Goal: Task Accomplishment & Management: Use online tool/utility

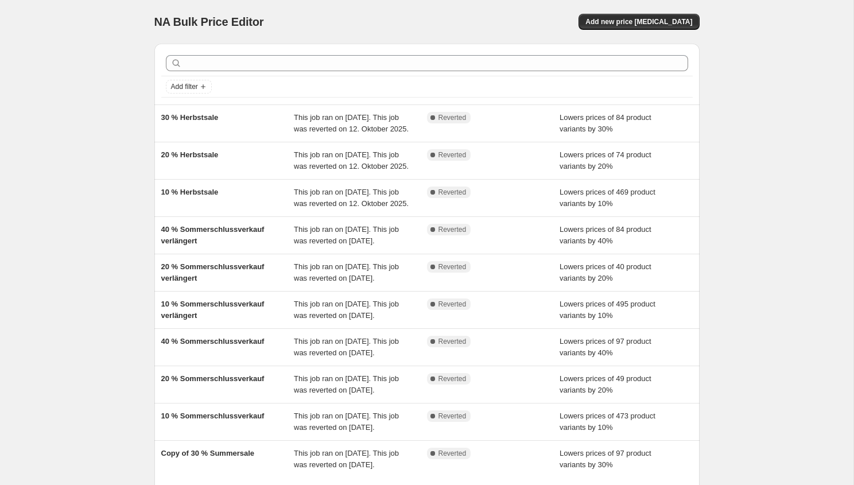
click at [648, 32] on div "NA Bulk Price Editor. This page is ready NA Bulk Price Editor Add new price cha…" at bounding box center [426, 22] width 545 height 44
click at [664, 20] on span "Add new price change job" at bounding box center [638, 21] width 107 height 9
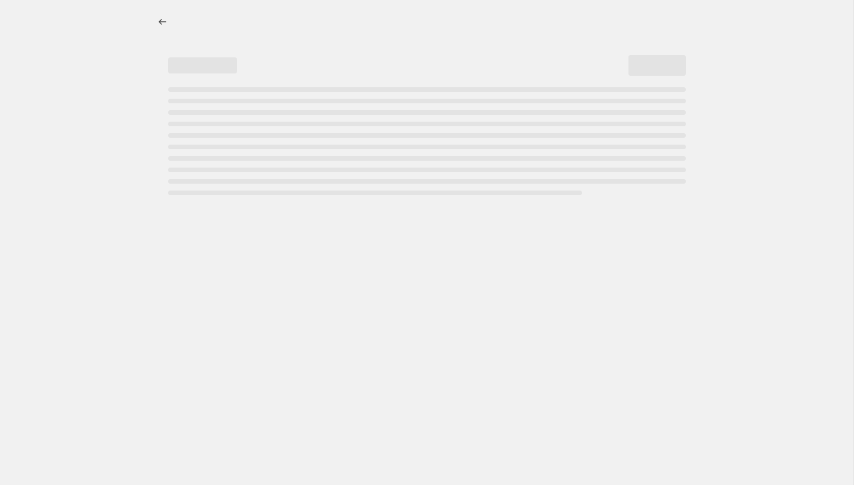
select select "percentage"
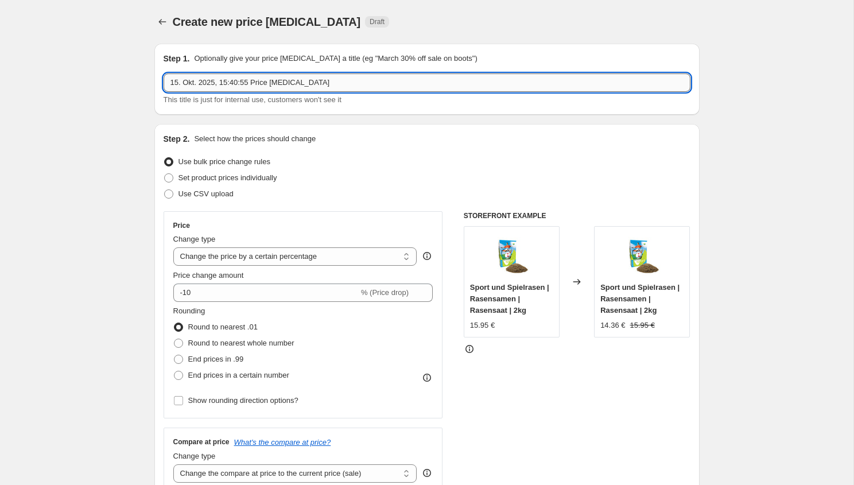
click at [321, 82] on input "15. Okt. 2025, 15:40:55 Price change job" at bounding box center [427, 82] width 527 height 18
type input "Kniesitz 30% Angebot"
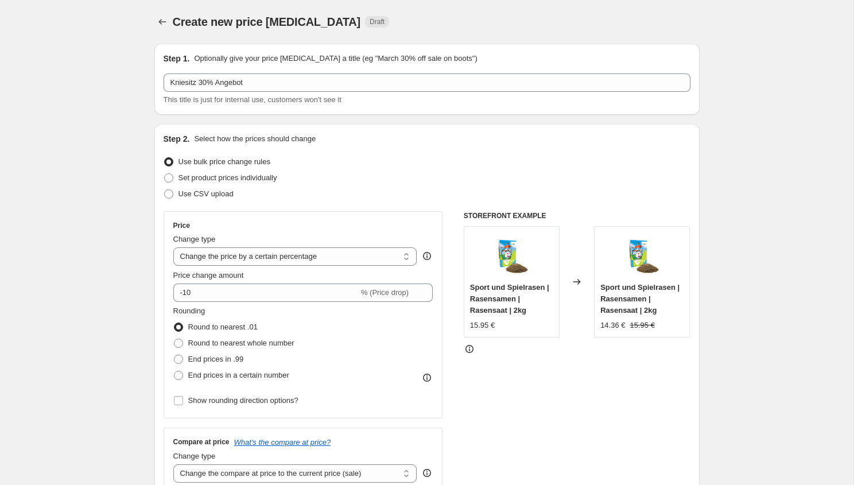
click at [387, 211] on div "Step 2. Select how the prices should change Use bulk price change rules Set pro…" at bounding box center [427, 325] width 527 height 385
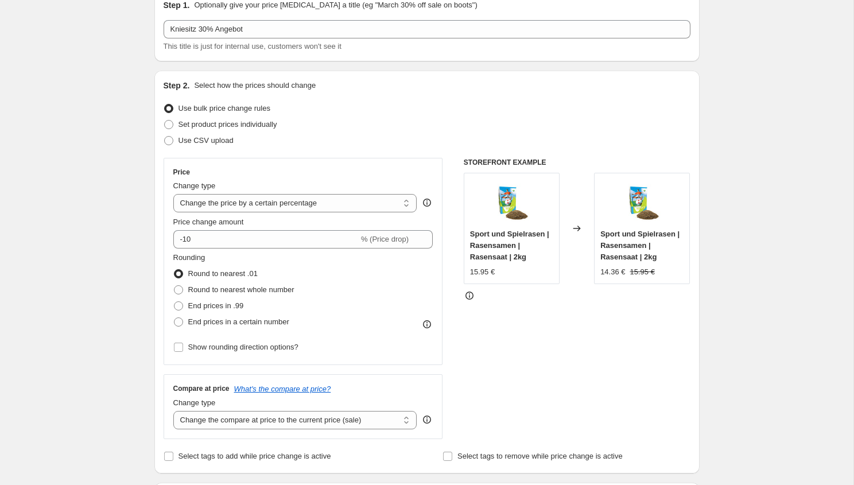
scroll to position [55, 0]
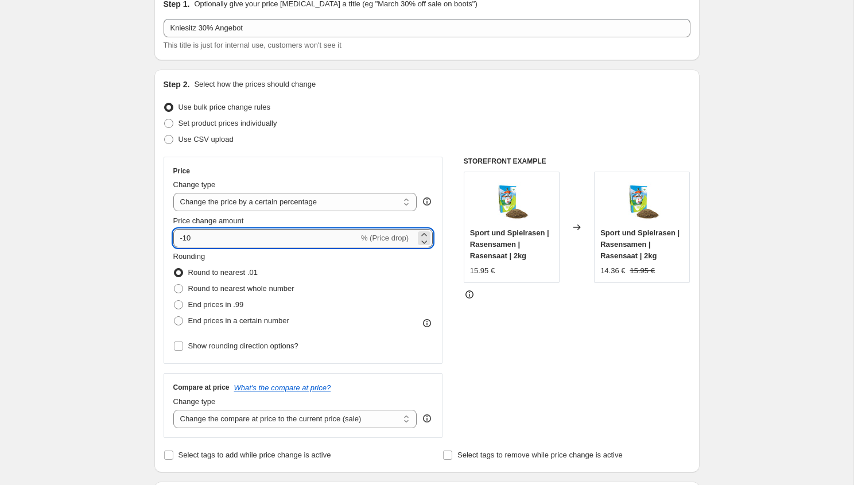
click at [188, 240] on input "-10" at bounding box center [265, 238] width 185 height 18
type input "-30"
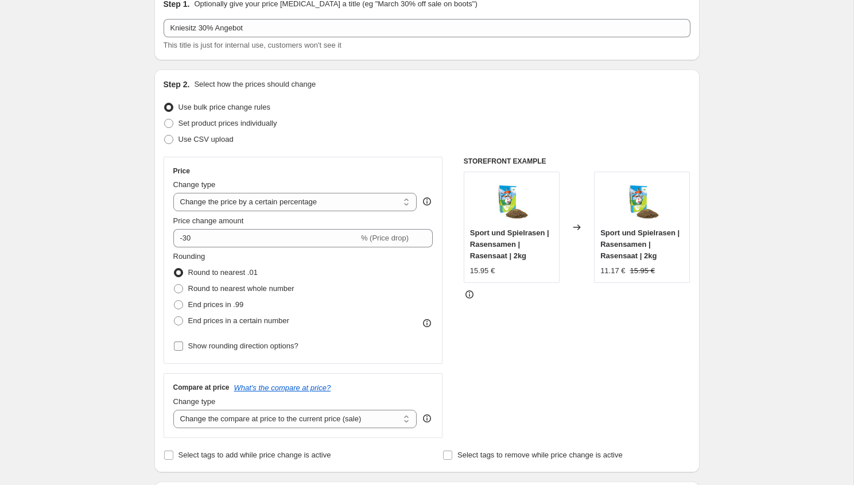
click at [205, 348] on span "Show rounding direction options?" at bounding box center [243, 346] width 110 height 9
click at [183, 348] on input "Show rounding direction options?" at bounding box center [178, 346] width 9 height 9
checkbox input "true"
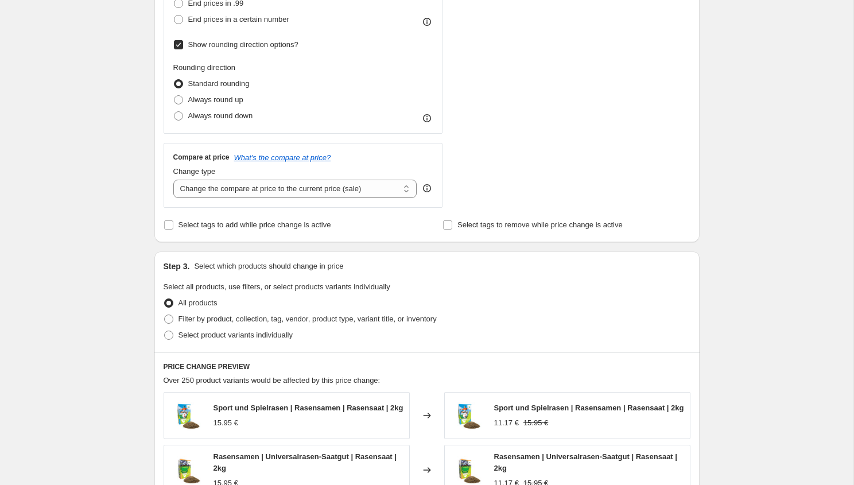
scroll to position [354, 0]
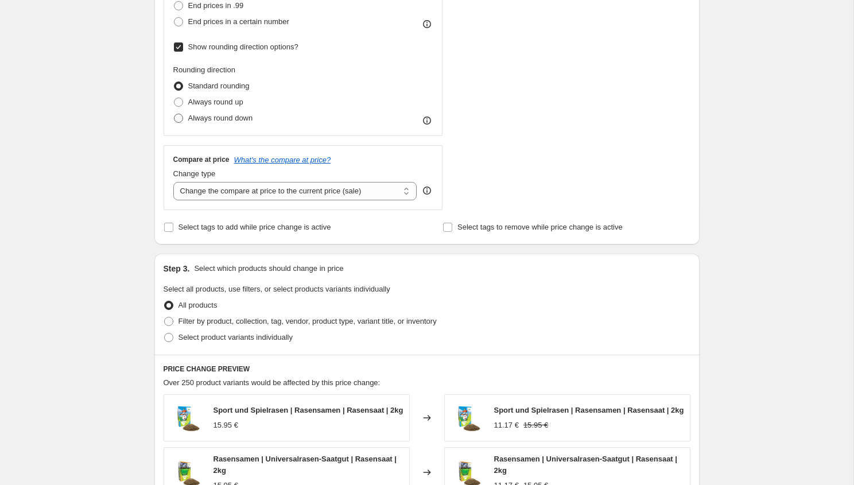
click at [242, 125] on label "Always round down" at bounding box center [213, 118] width 80 height 16
click at [174, 114] on input "Always round down" at bounding box center [174, 114] width 1 height 1
radio input "true"
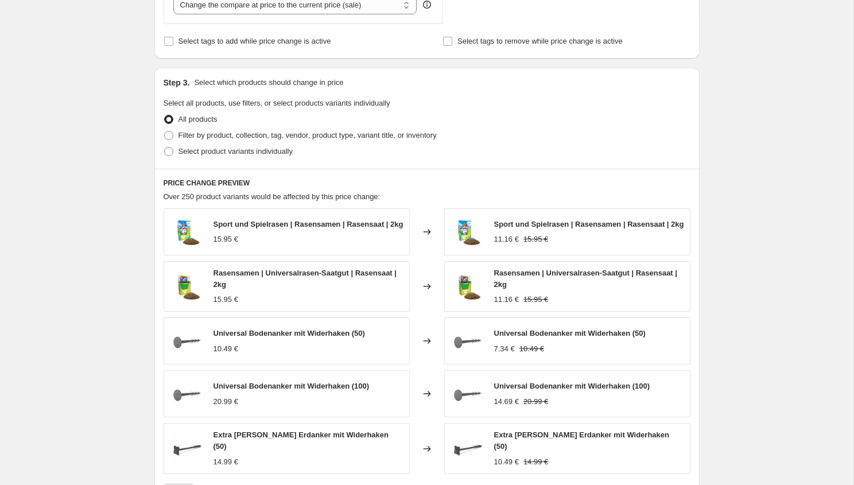
scroll to position [549, 0]
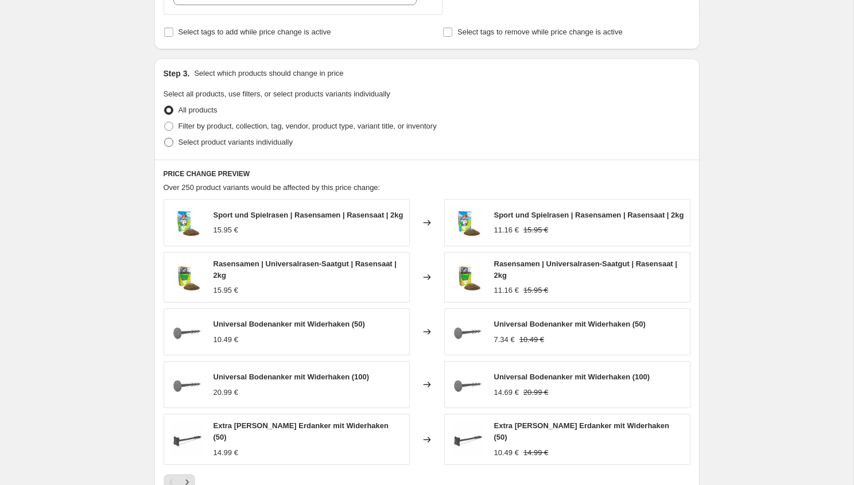
click at [199, 143] on span "Select product variants individually" at bounding box center [236, 142] width 114 height 9
click at [165, 138] on input "Select product variants individually" at bounding box center [164, 138] width 1 height 1
radio input "true"
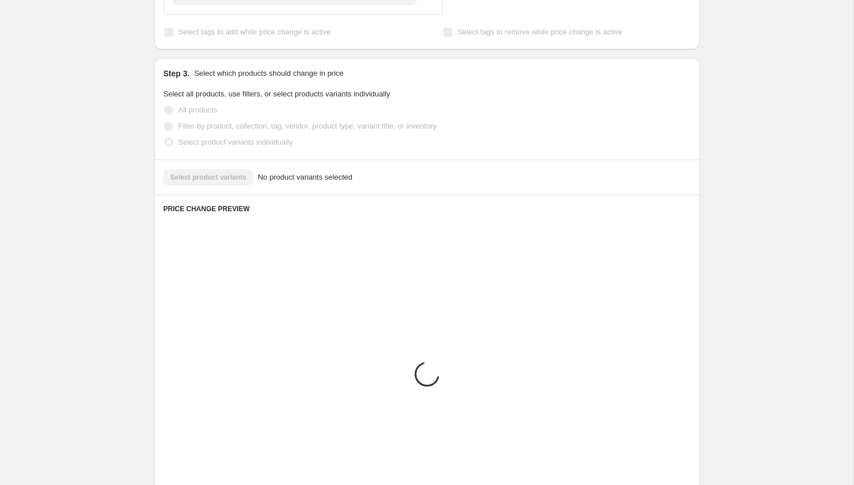
scroll to position [479, 0]
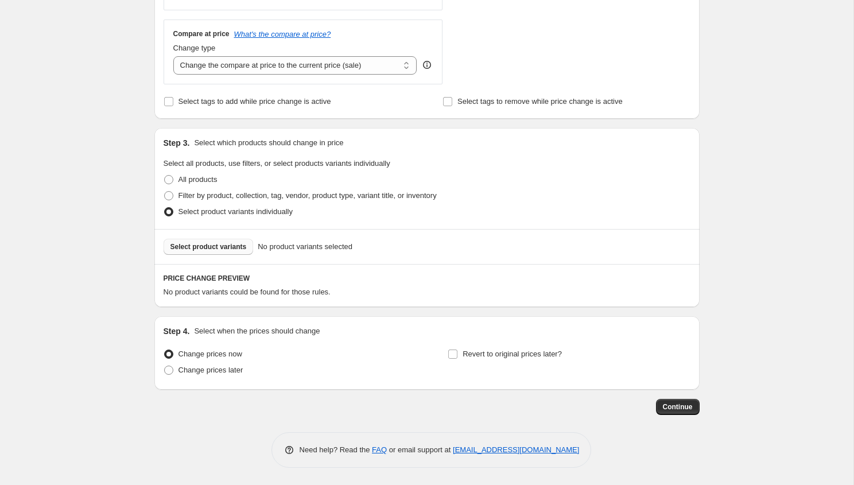
click at [227, 246] on span "Select product variants" at bounding box center [208, 246] width 76 height 9
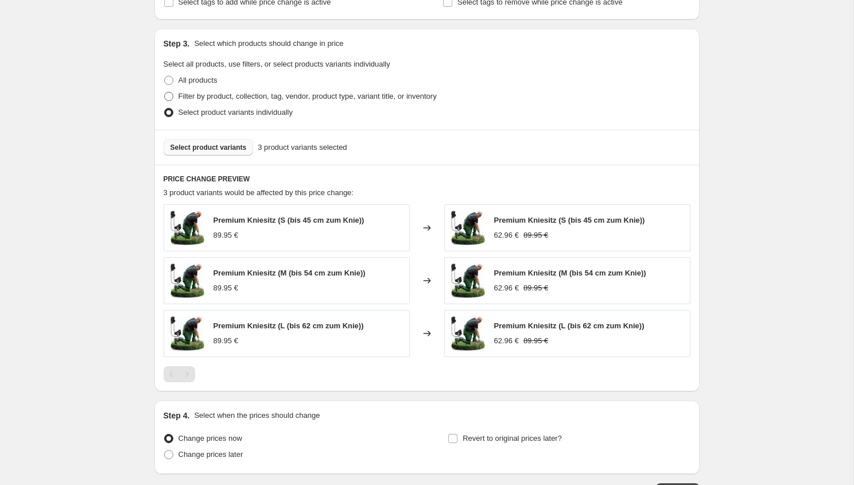
scroll to position [663, 0]
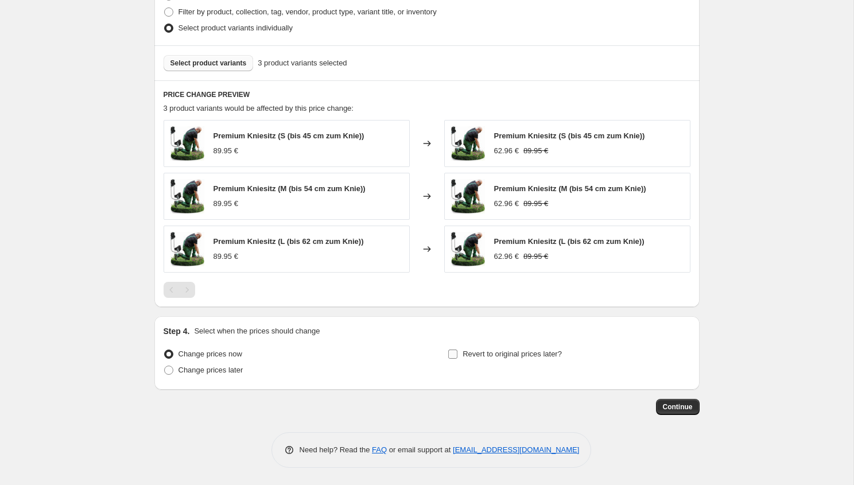
click at [546, 352] on span "Revert to original prices later?" at bounding box center [512, 354] width 99 height 9
click at [457, 352] on input "Revert to original prices later?" at bounding box center [452, 354] width 9 height 9
checkbox input "true"
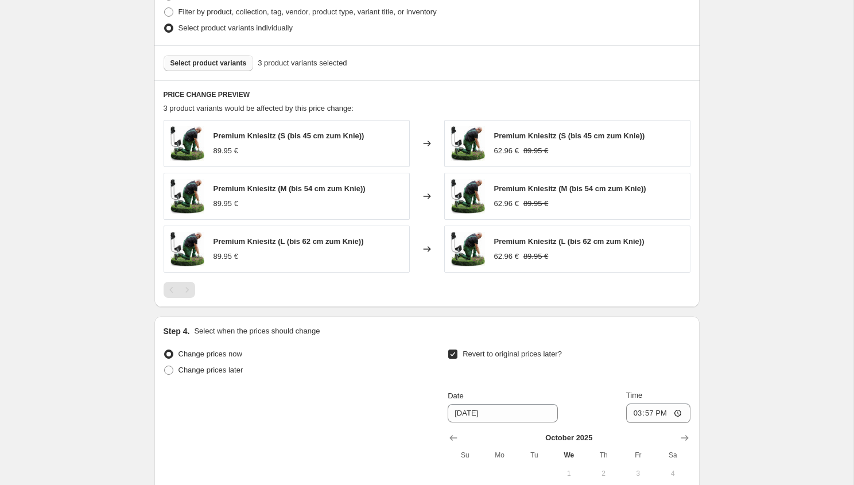
scroll to position [859, 0]
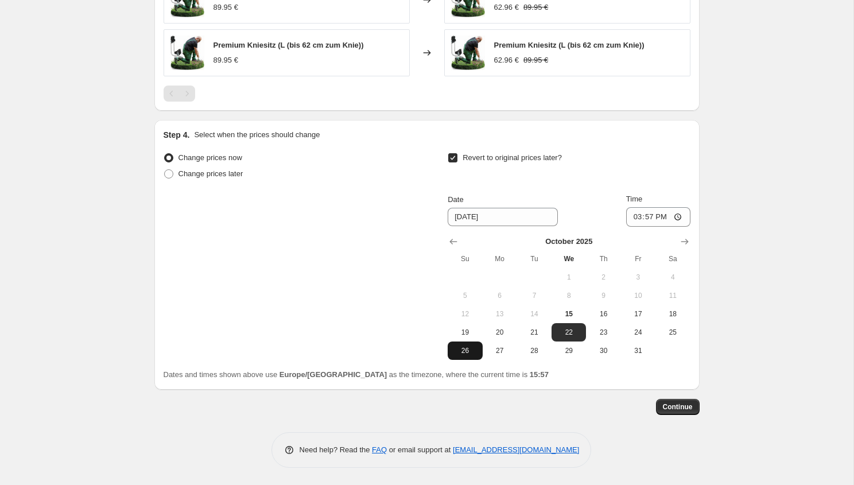
click at [465, 355] on span "26" at bounding box center [464, 350] width 25 height 9
type input "10/26/2025"
click at [670, 406] on span "Continue" at bounding box center [678, 406] width 30 height 9
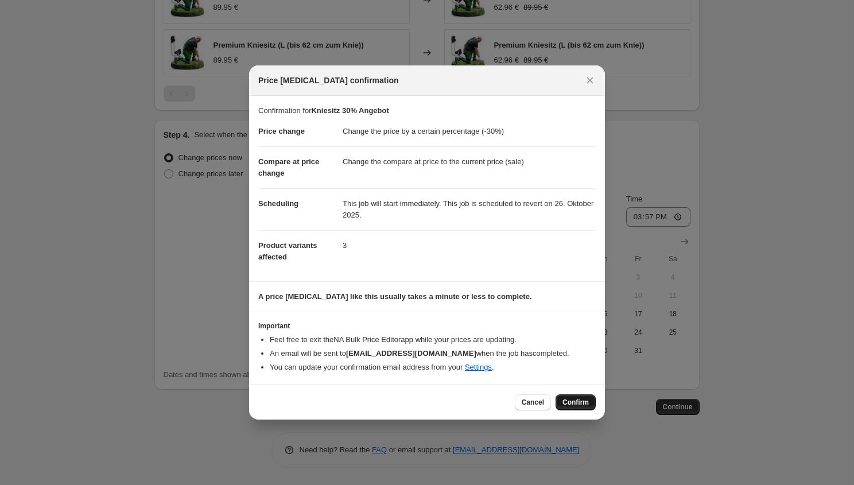
click at [580, 399] on span "Confirm" at bounding box center [575, 402] width 26 height 9
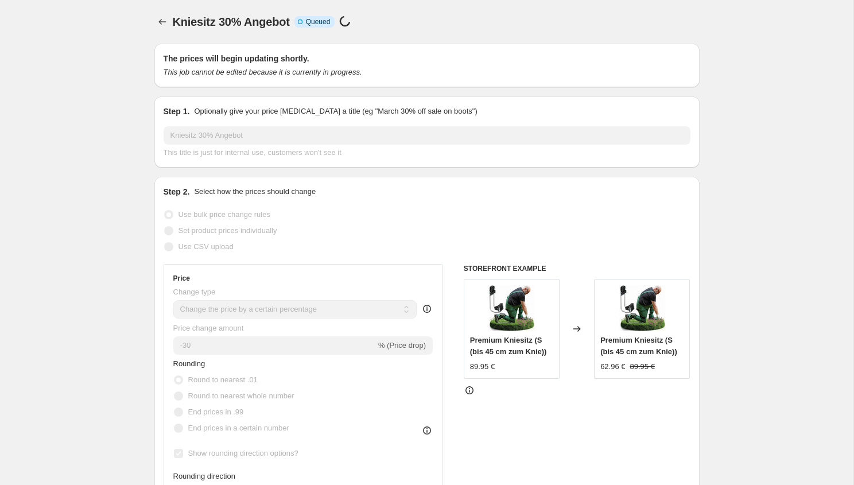
select select "percentage"
